Goal: Task Accomplishment & Management: Use online tool/utility

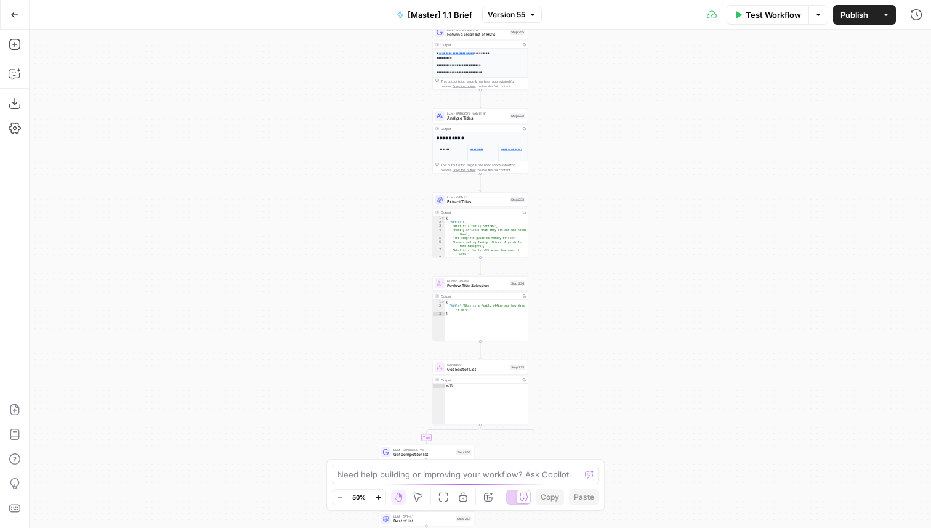
click at [602, 347] on div "true false true false Workflow Set Inputs Inputs Run Code · Python Get SERP Par…" at bounding box center [480, 279] width 901 height 498
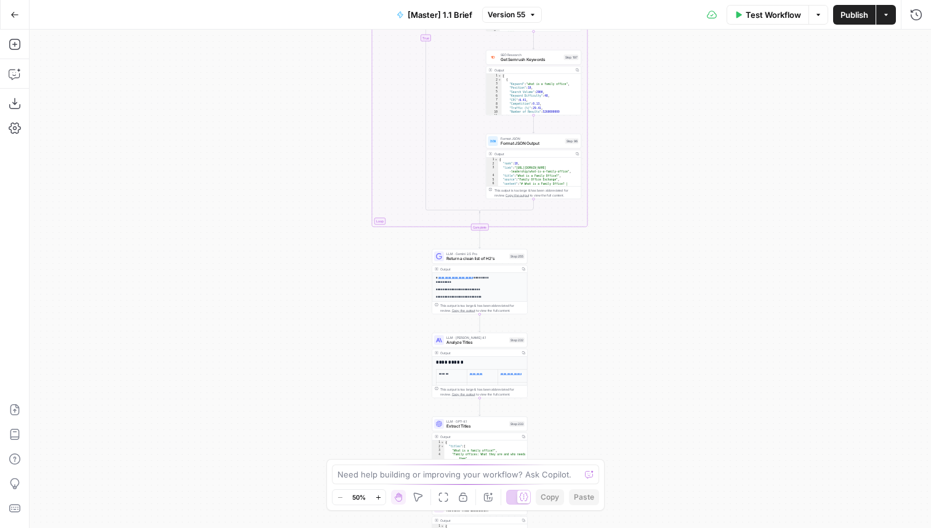
drag, startPoint x: 645, startPoint y: 201, endPoint x: 645, endPoint y: 382, distance: 181.0
click at [645, 382] on div "true false true false Workflow Set Inputs Inputs Run Code · Python Get SERP Par…" at bounding box center [480, 279] width 901 height 498
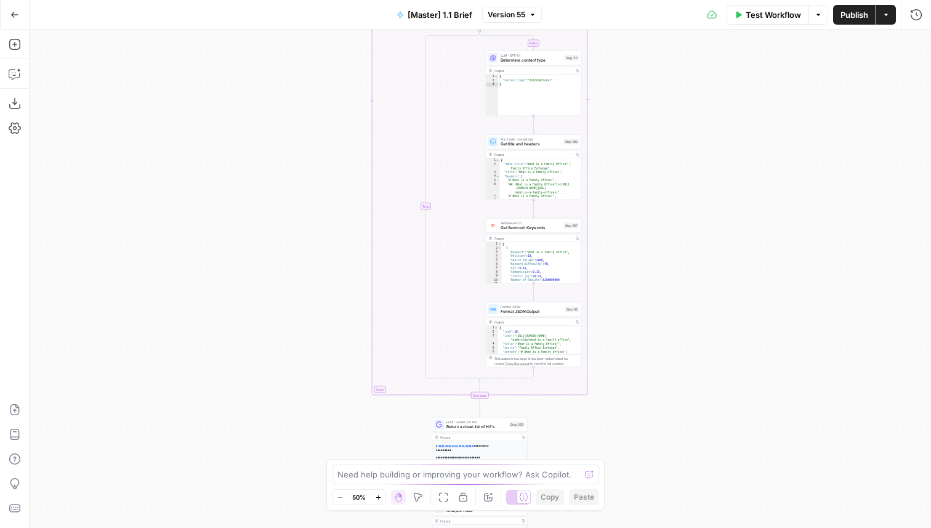
drag, startPoint x: 672, startPoint y: 171, endPoint x: 672, endPoint y: 323, distance: 152.1
click at [672, 321] on div "true false true false Workflow Set Inputs Inputs Run Code · Python Get SERP Par…" at bounding box center [480, 279] width 901 height 498
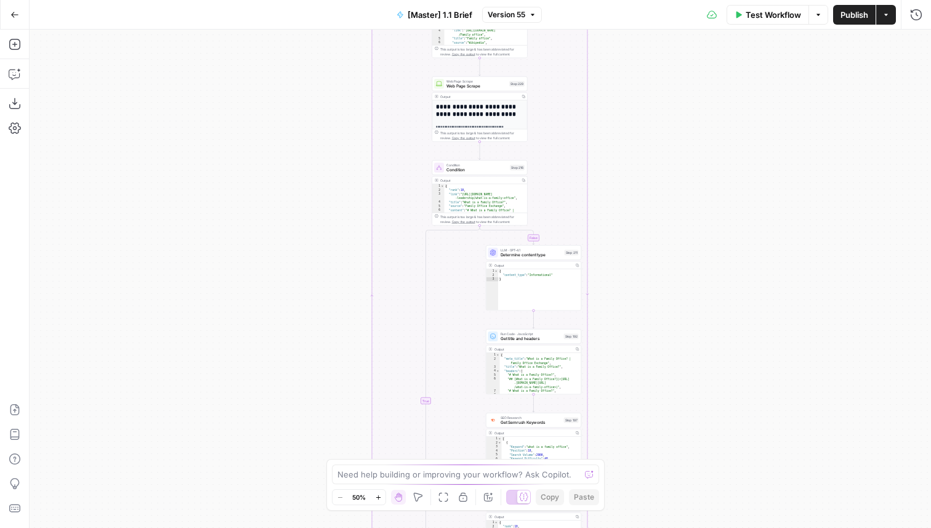
drag, startPoint x: 668, startPoint y: 215, endPoint x: 668, endPoint y: 332, distance: 117.6
click at [668, 332] on div "true false true false Workflow Set Inputs Inputs Run Code · Python Get SERP Par…" at bounding box center [480, 279] width 901 height 498
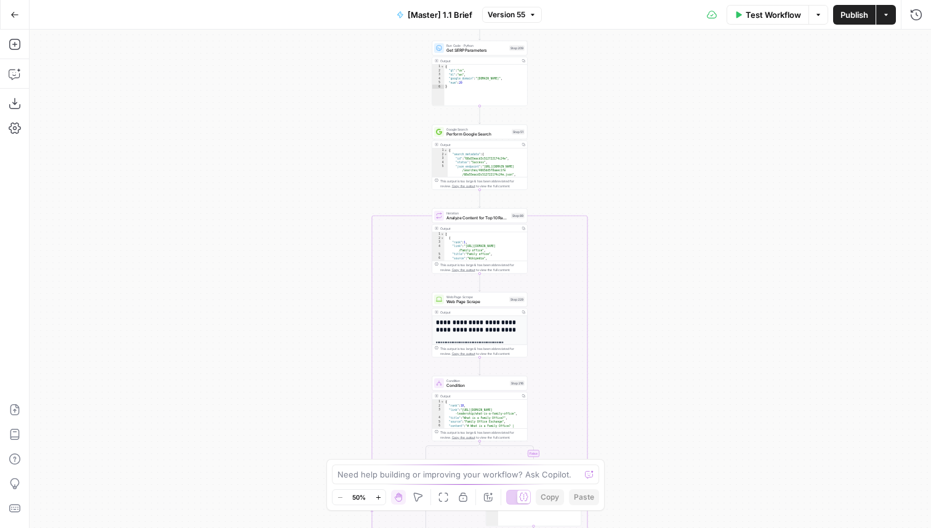
drag, startPoint x: 678, startPoint y: 132, endPoint x: 678, endPoint y: 161, distance: 28.9
click at [678, 161] on div "true false true false Workflow Set Inputs Inputs Run Code · Python Get SERP Par…" at bounding box center [480, 279] width 901 height 498
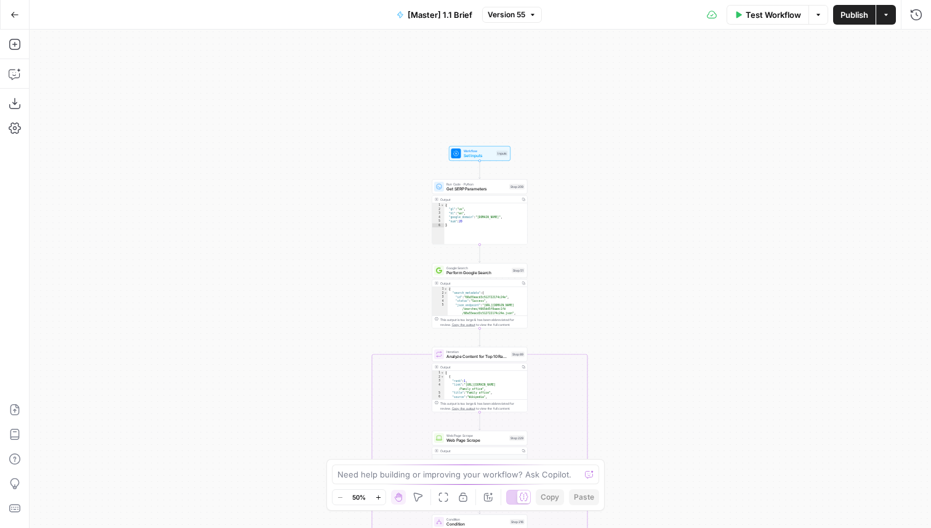
drag, startPoint x: 678, startPoint y: 161, endPoint x: 678, endPoint y: 331, distance: 169.9
click at [678, 331] on div "true false true false Workflow Set Inputs Inputs Run Code · Python Get SERP Par…" at bounding box center [480, 279] width 901 height 498
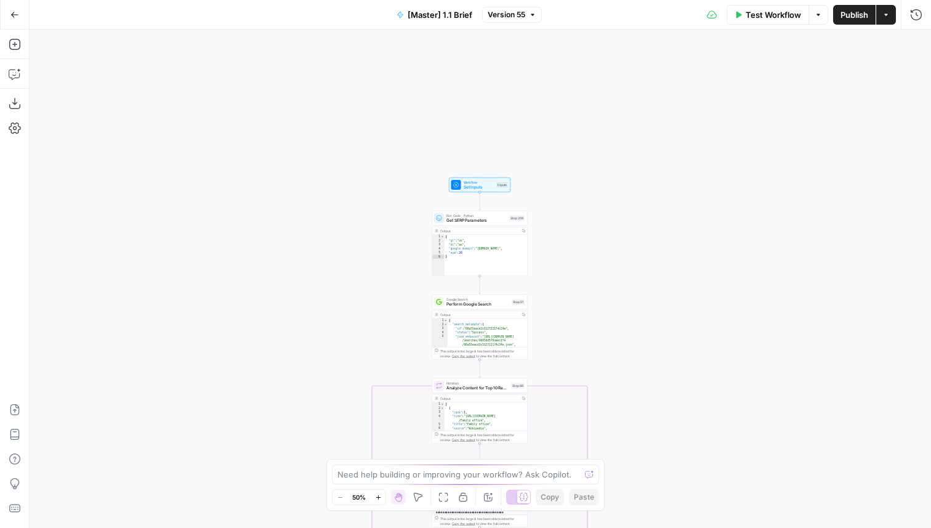
drag, startPoint x: 677, startPoint y: 265, endPoint x: 677, endPoint y: 215, distance: 49.9
click at [677, 215] on div "true false true false Workflow Set Inputs Inputs Run Code · Python Get SERP Par…" at bounding box center [480, 279] width 901 height 498
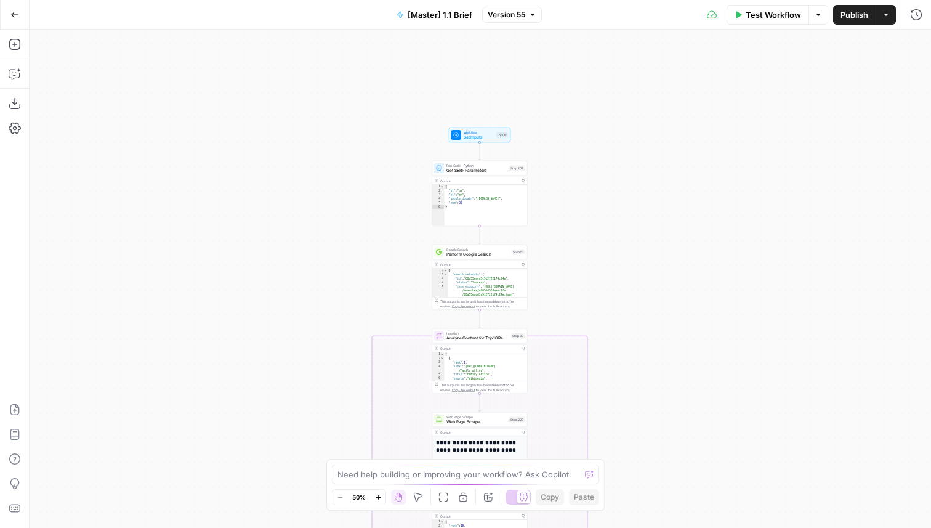
click at [886, 15] on icon "button" at bounding box center [885, 14] width 7 height 7
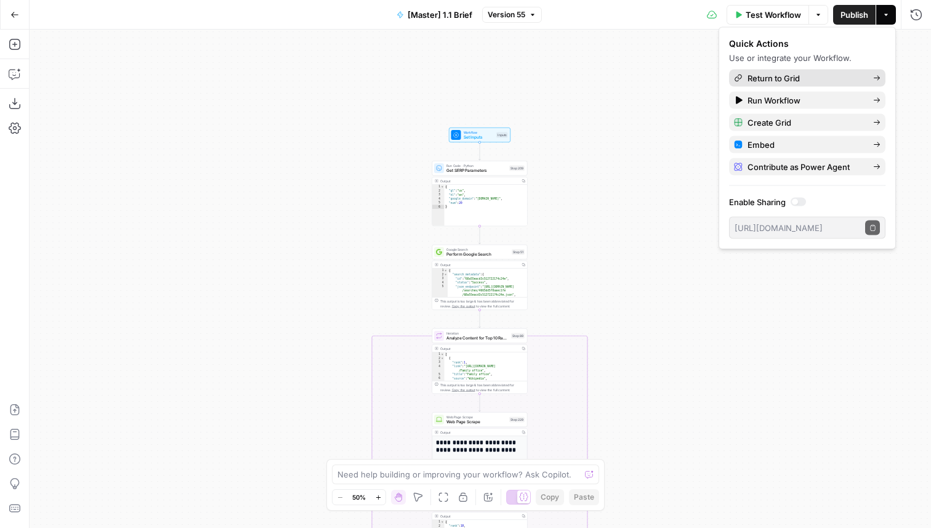
click at [789, 78] on span "Return to Grid" at bounding box center [805, 78] width 116 height 12
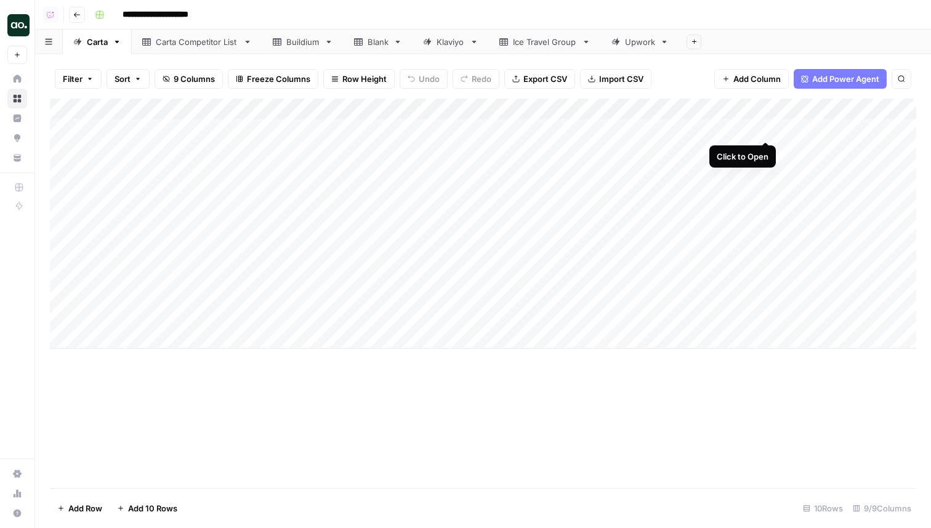
click at [745, 126] on div "Add Column" at bounding box center [483, 224] width 866 height 250
click at [762, 127] on div "Add Column" at bounding box center [483, 224] width 866 height 250
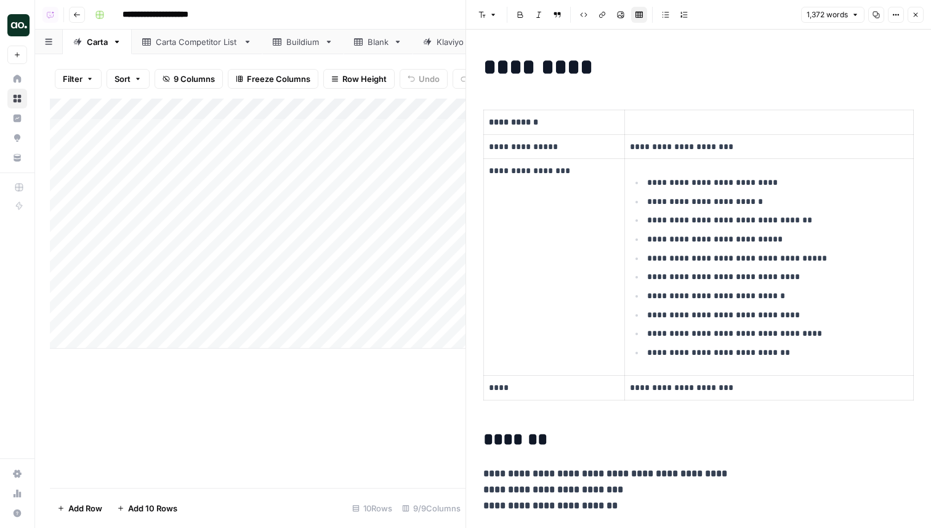
click at [917, 10] on button "Close" at bounding box center [915, 15] width 16 height 16
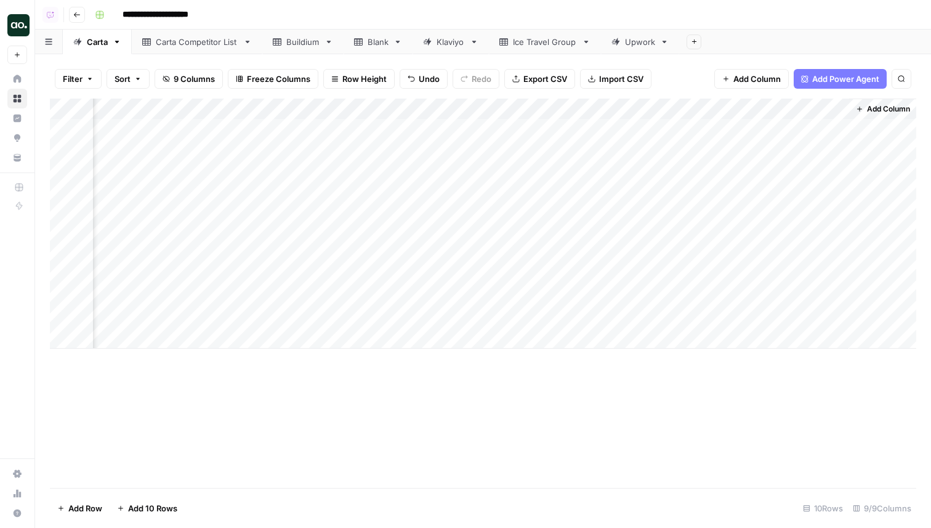
scroll to position [0, 313]
click at [726, 127] on div "Add Column" at bounding box center [483, 224] width 866 height 250
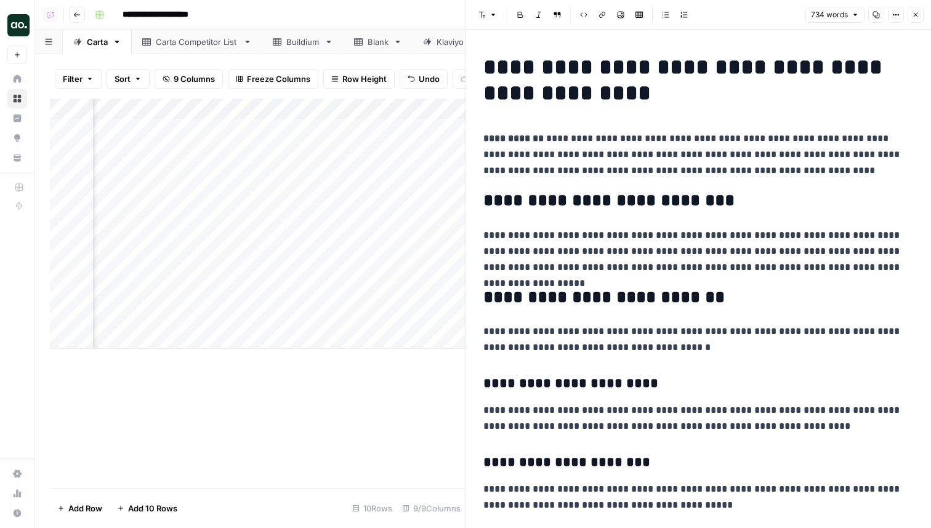
click at [915, 12] on icon "button" at bounding box center [915, 14] width 7 height 7
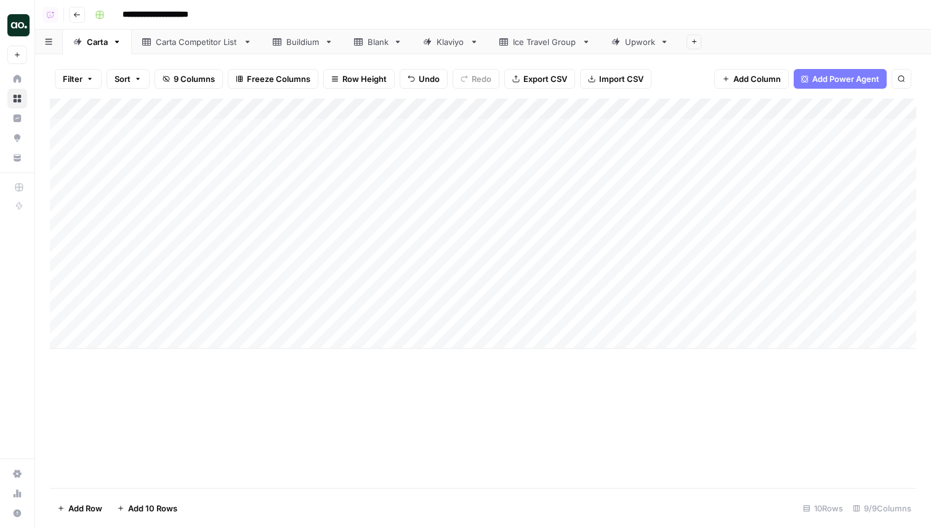
click at [746, 129] on div "Add Column" at bounding box center [483, 224] width 866 height 250
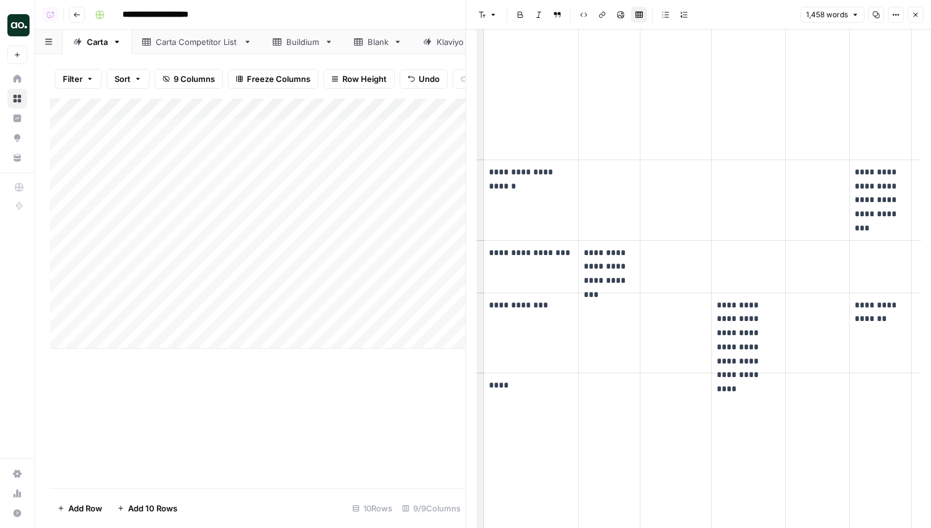
scroll to position [4523, 0]
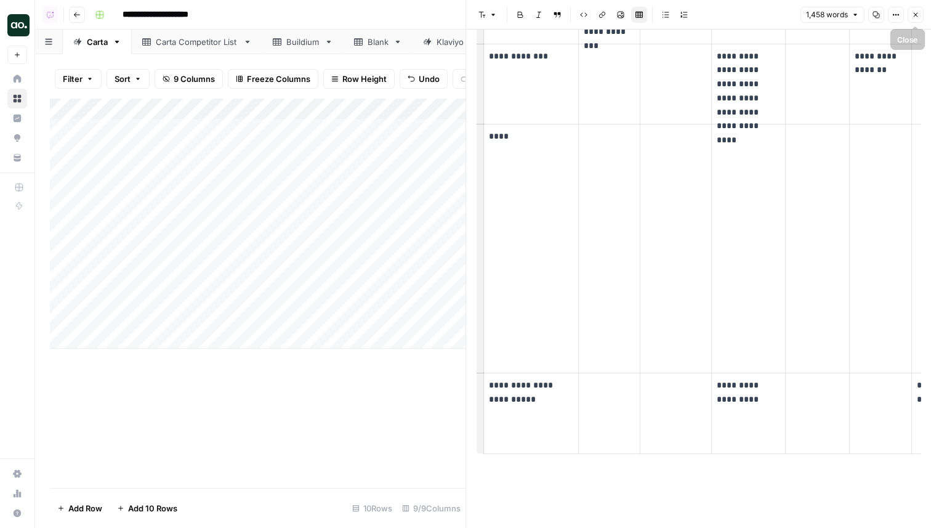
click at [912, 17] on icon "button" at bounding box center [915, 14] width 7 height 7
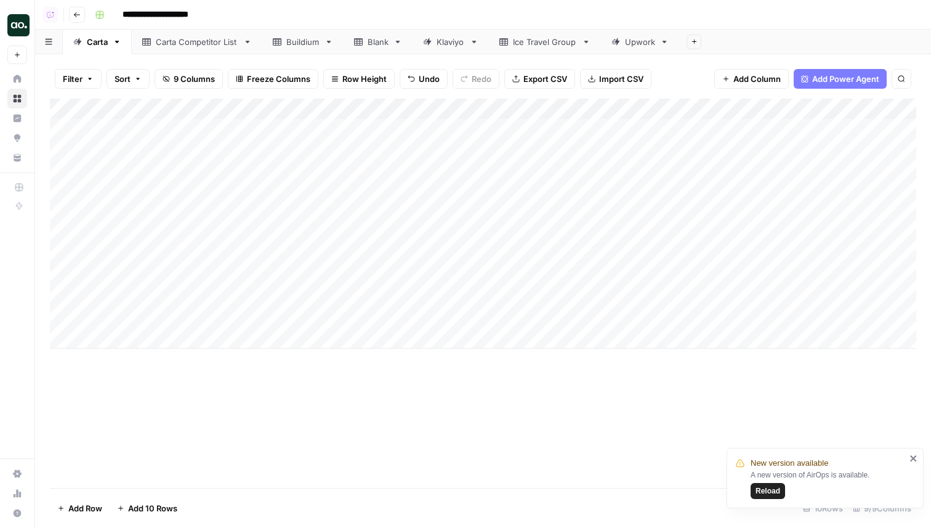
click at [601, 14] on div "**********" at bounding box center [504, 15] width 829 height 20
click at [749, 128] on div "Add Column" at bounding box center [483, 224] width 866 height 250
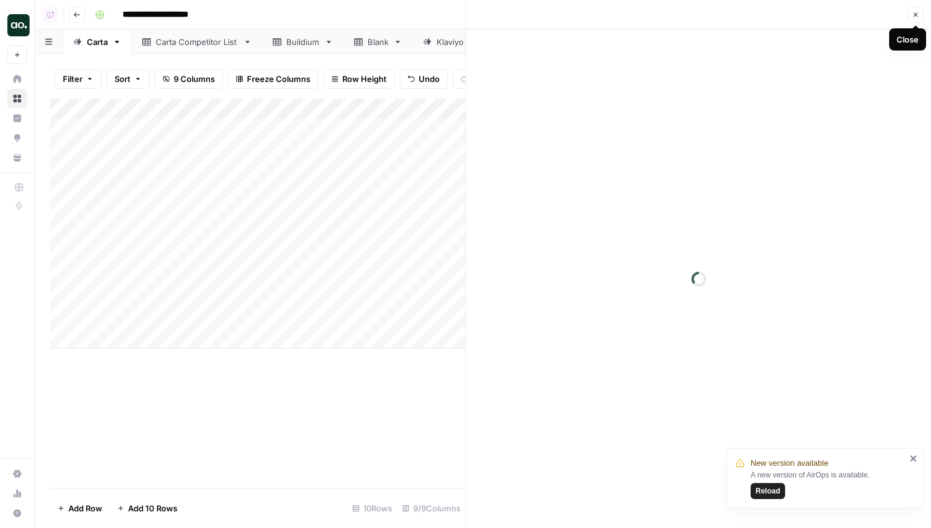
click at [917, 12] on icon "button" at bounding box center [915, 14] width 7 height 7
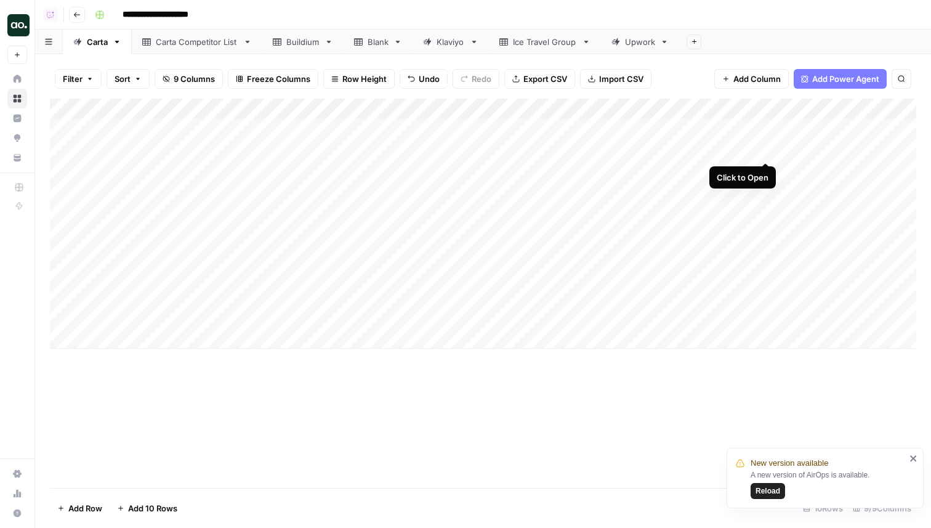
click at [763, 150] on div "Add Column" at bounding box center [483, 224] width 866 height 250
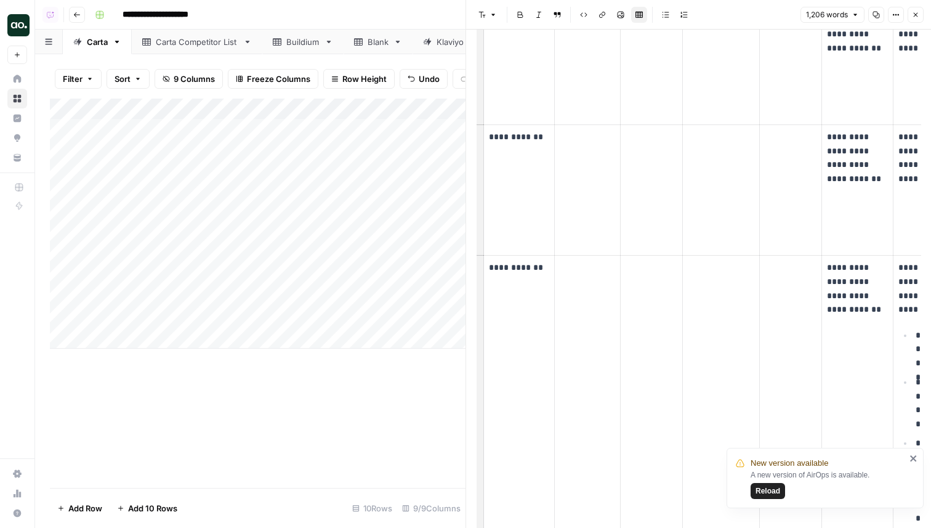
scroll to position [3070, 0]
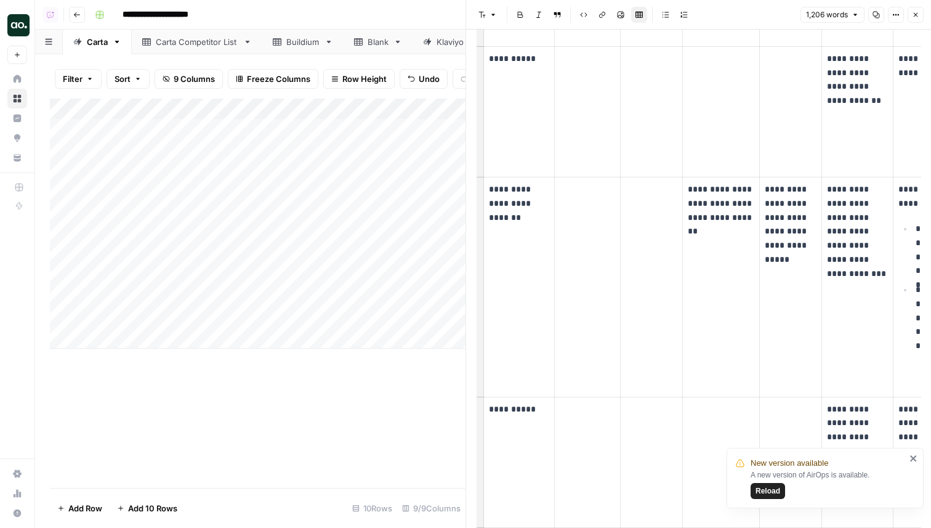
click at [918, 9] on button "Close" at bounding box center [915, 15] width 16 height 16
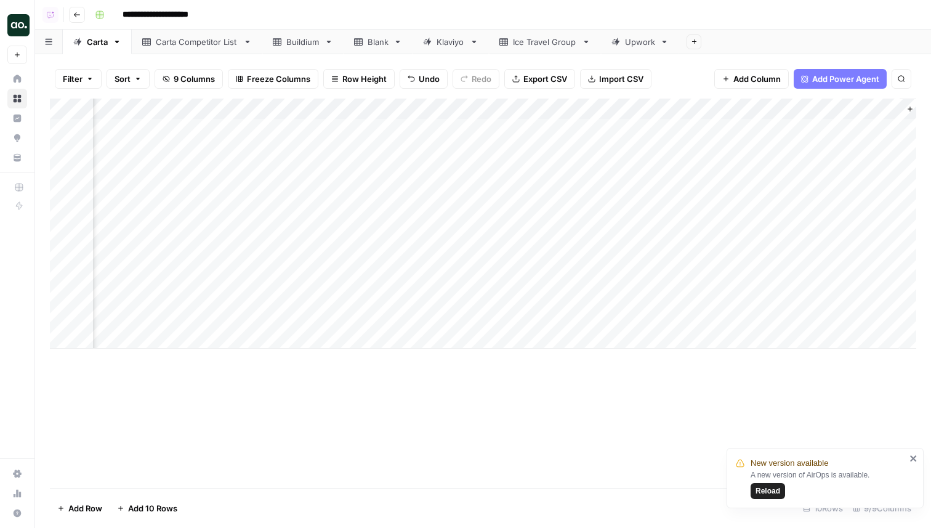
scroll to position [0, 299]
click at [725, 129] on div "Add Column" at bounding box center [483, 224] width 866 height 250
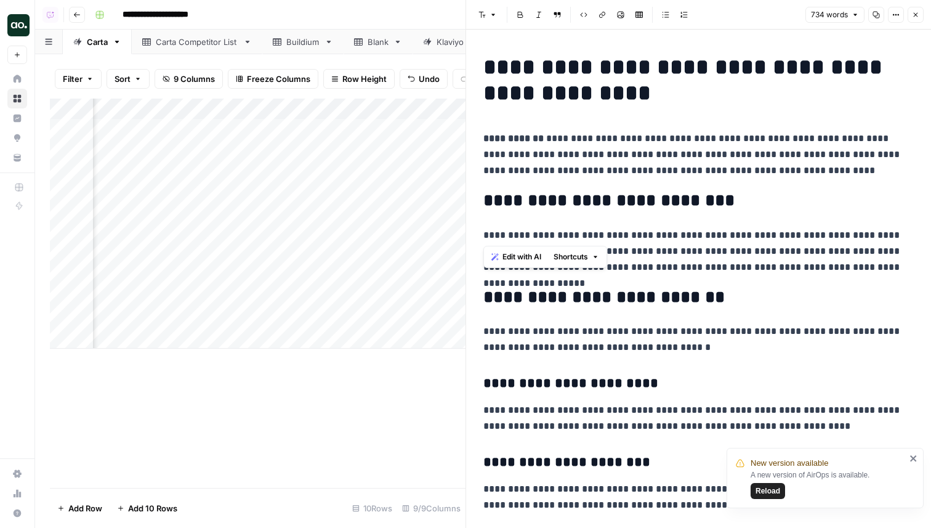
drag, startPoint x: 486, startPoint y: 62, endPoint x: 598, endPoint y: 353, distance: 312.6
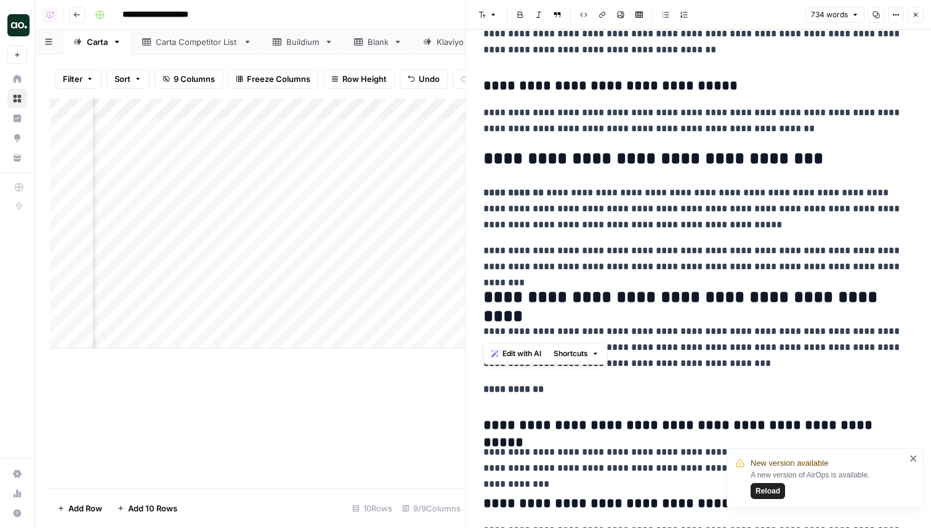
scroll to position [1981, 0]
